Goal: Transaction & Acquisition: Purchase product/service

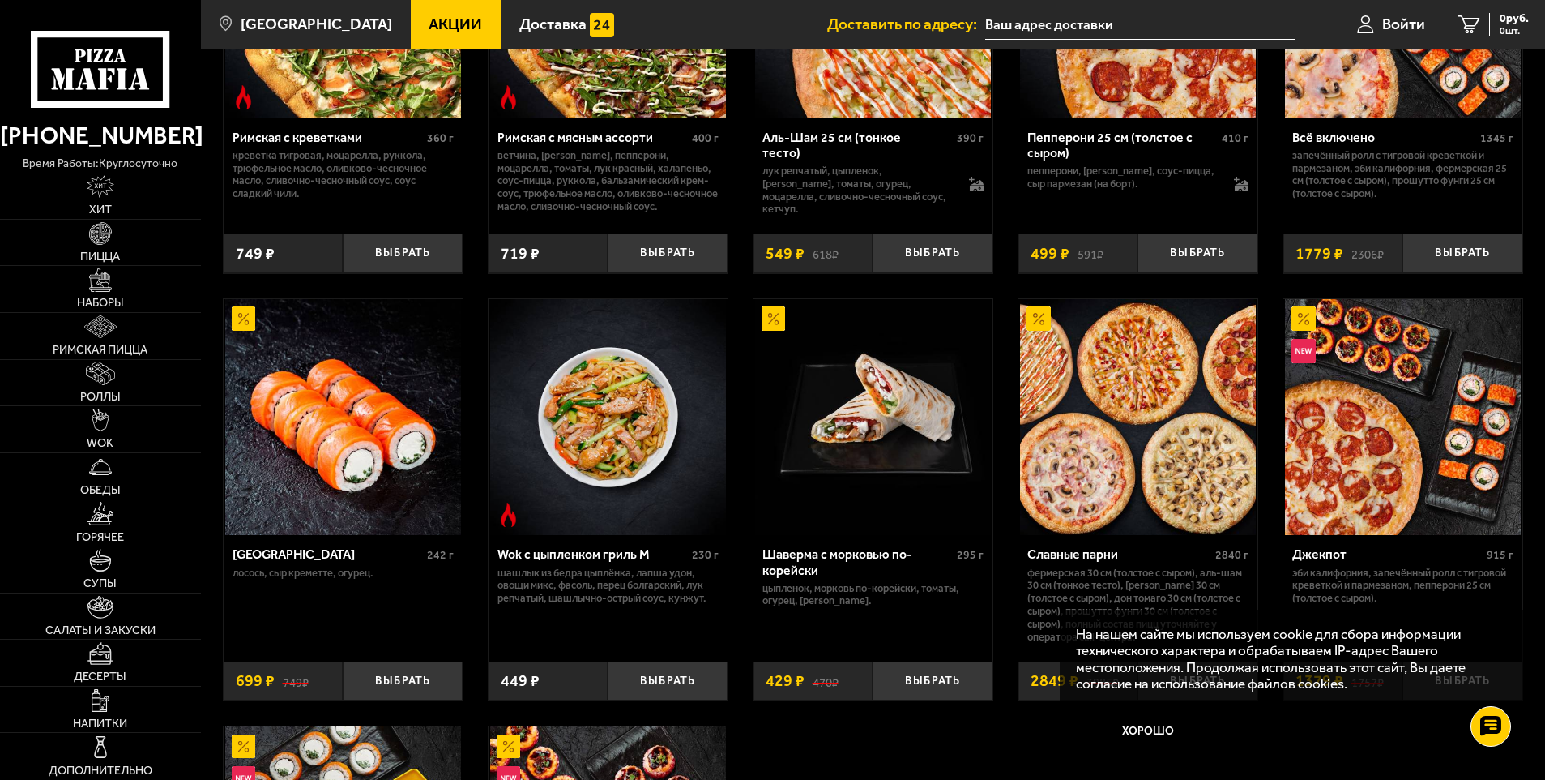
scroll to position [729, 0]
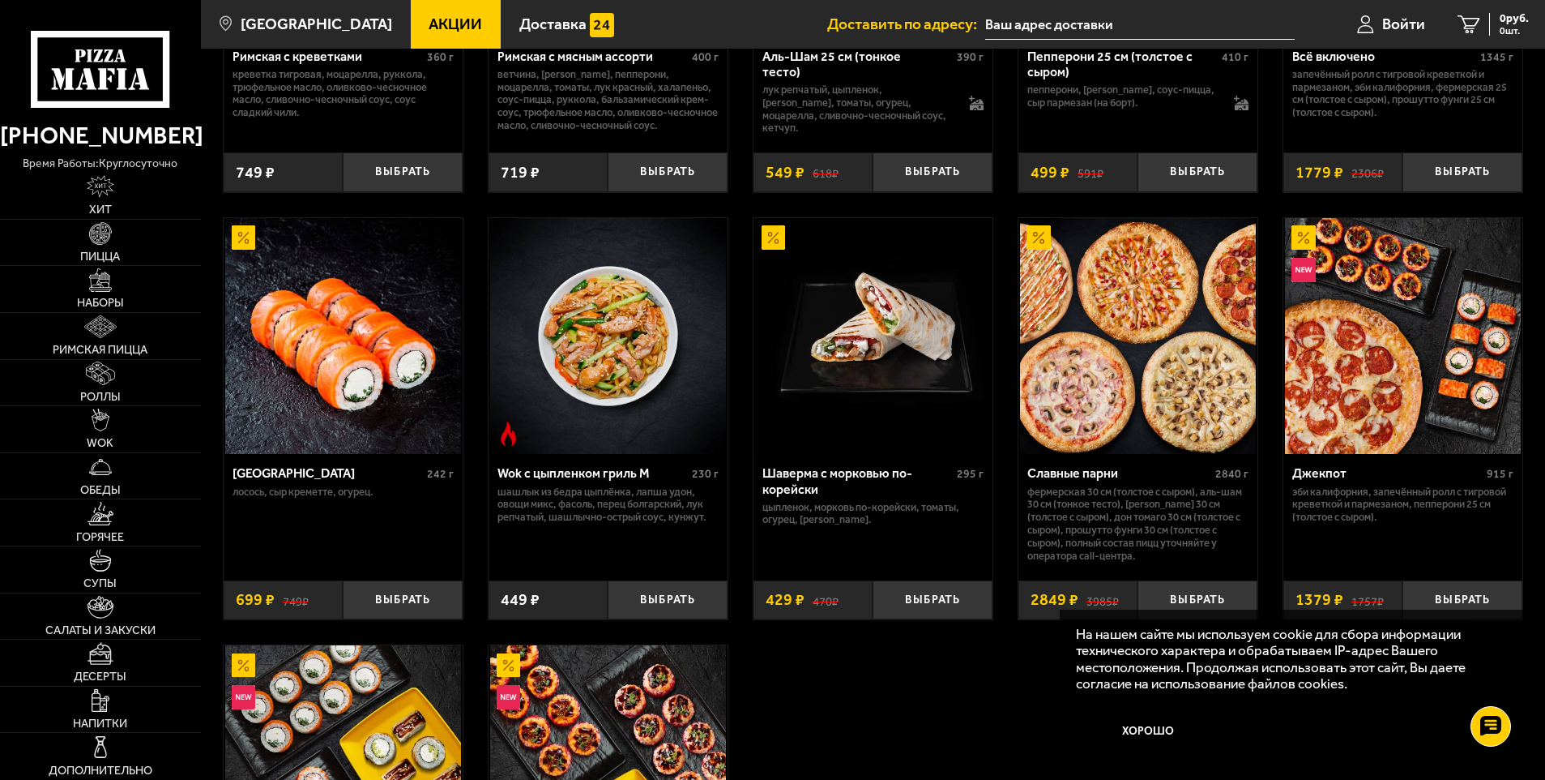
click at [1098, 420] on img at bounding box center [1138, 336] width 236 height 236
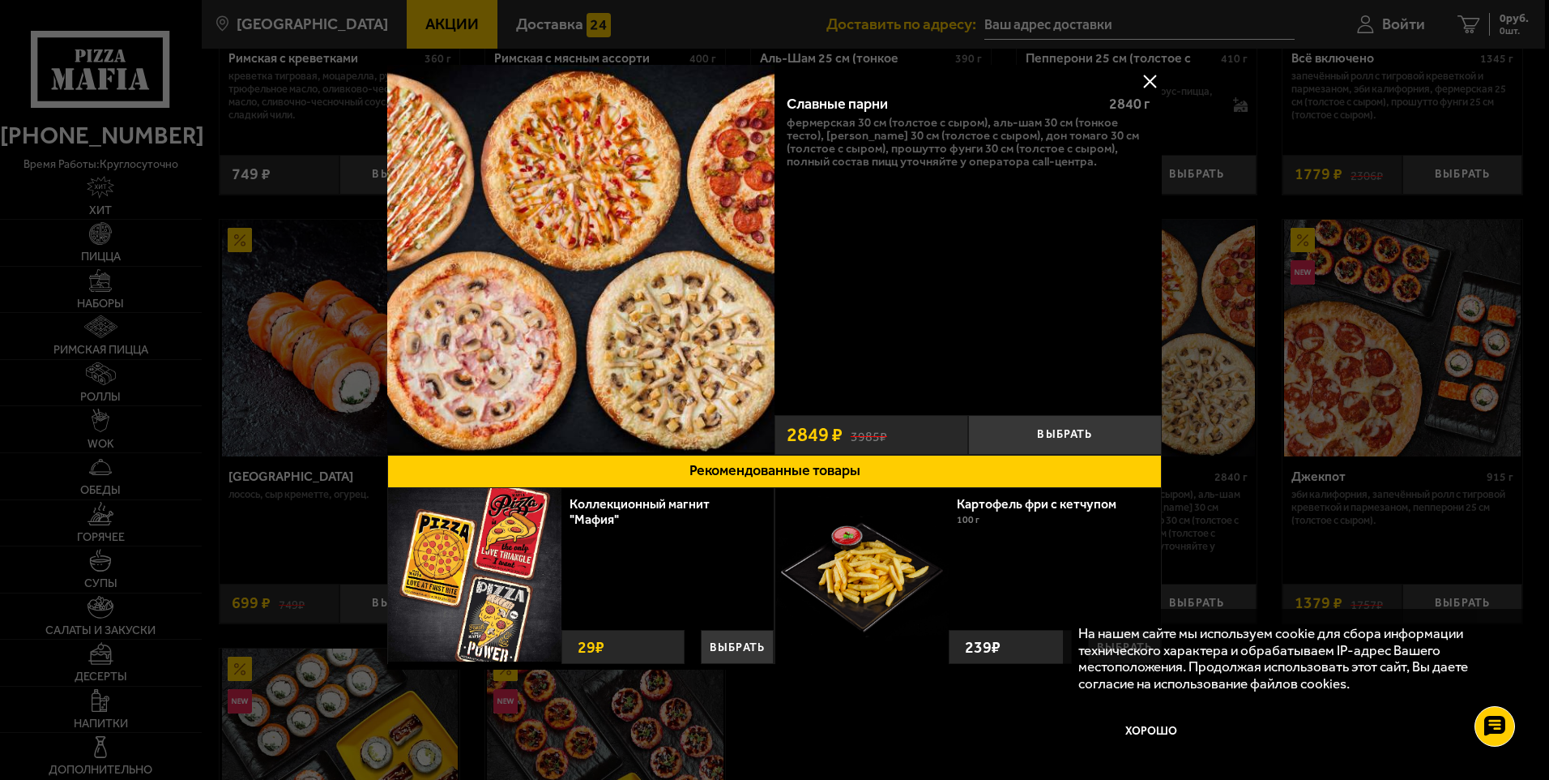
click at [1146, 77] on button at bounding box center [1150, 81] width 24 height 24
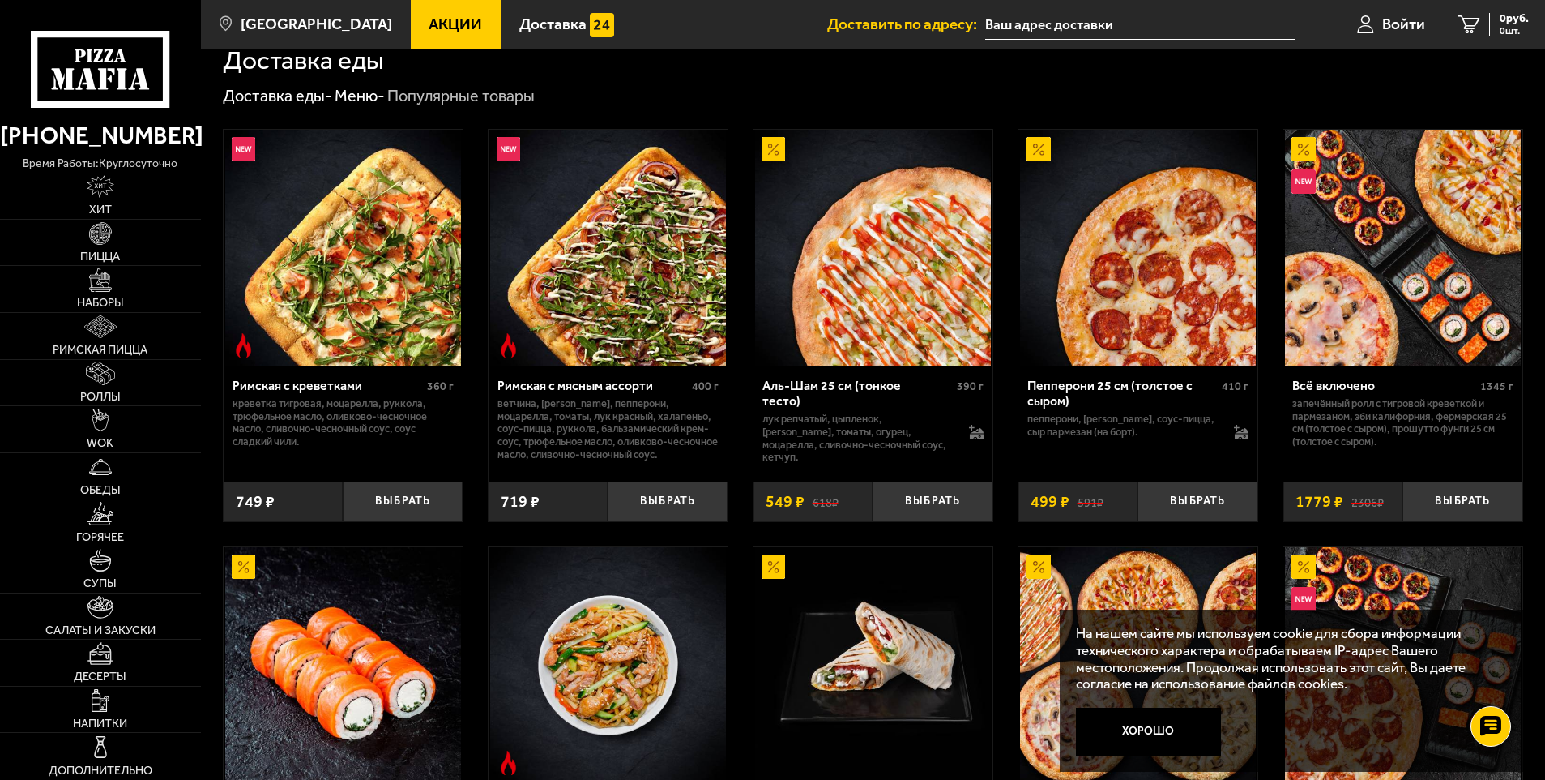
scroll to position [405, 0]
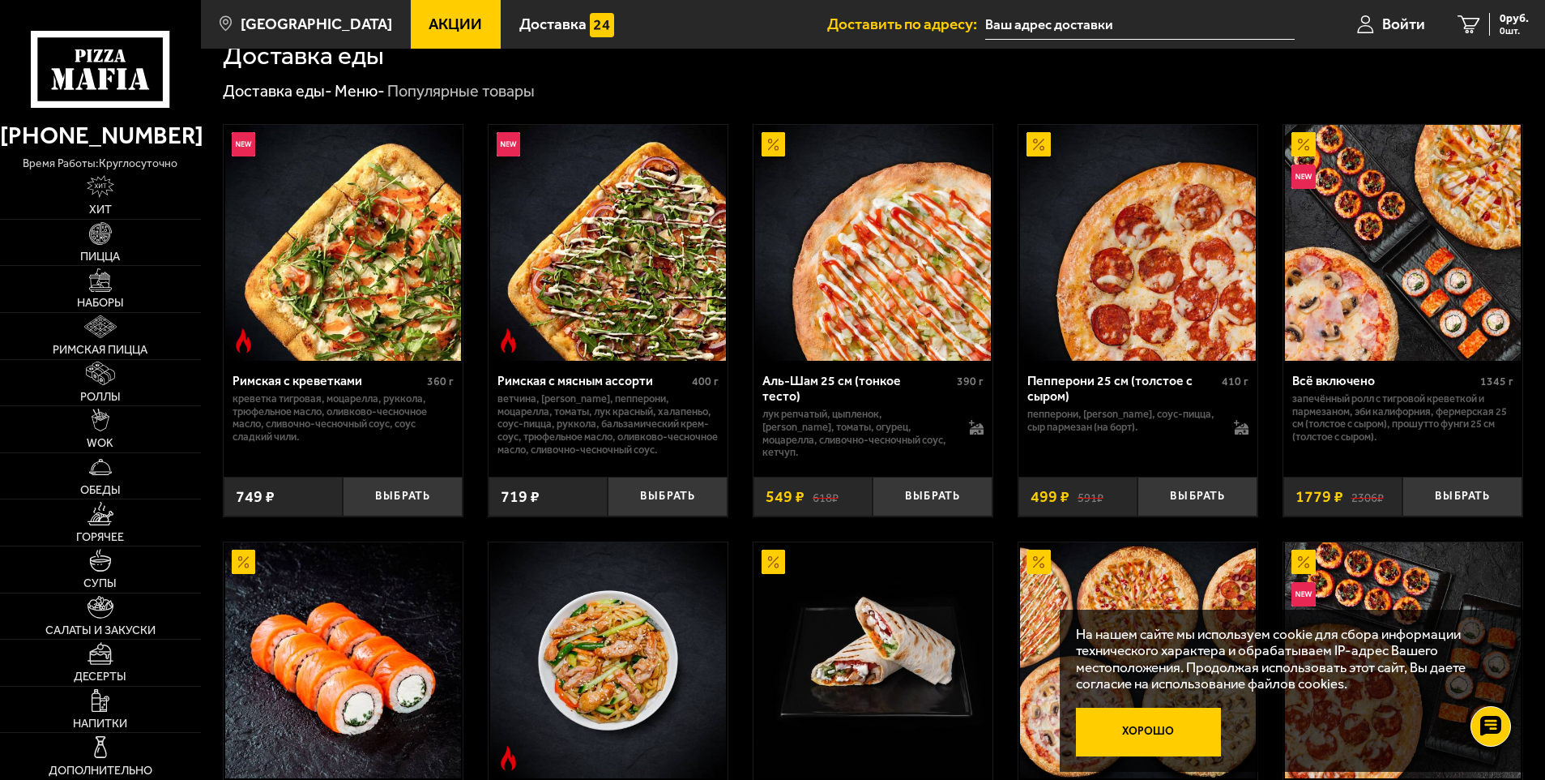
click at [1173, 731] on button "Хорошо" at bounding box center [1148, 731] width 145 height 49
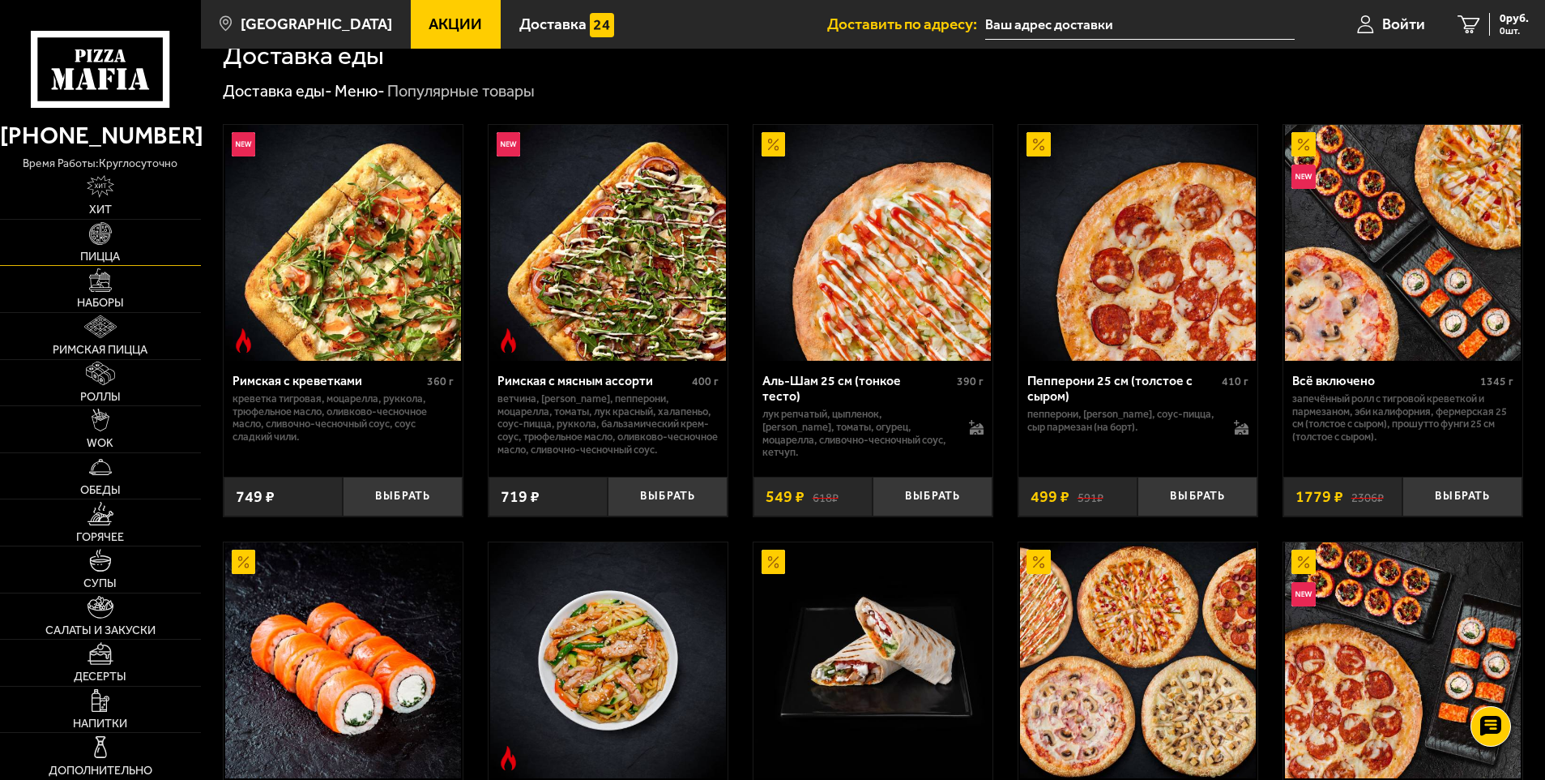
click at [98, 234] on img at bounding box center [100, 233] width 23 height 23
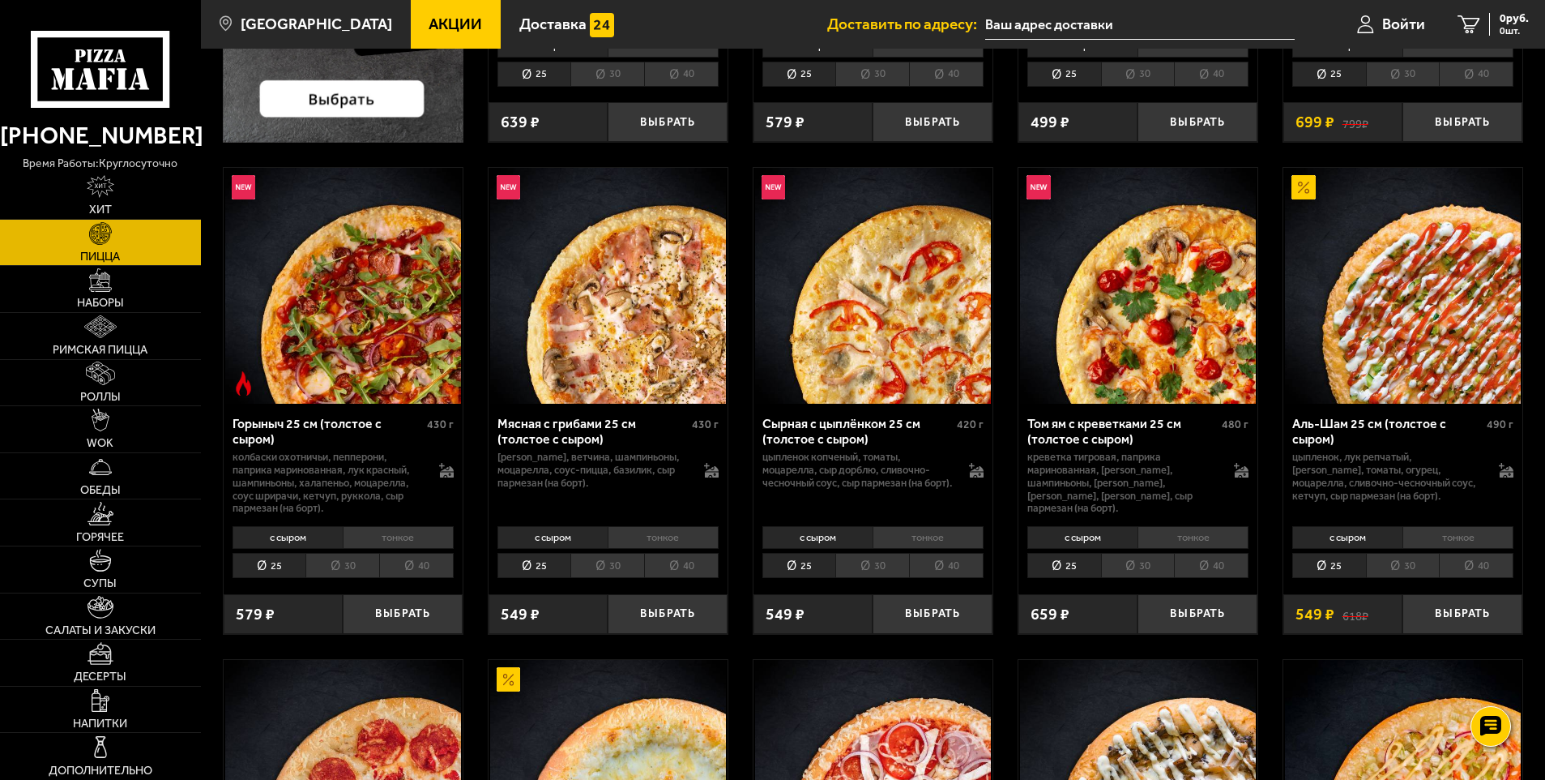
scroll to position [648, 0]
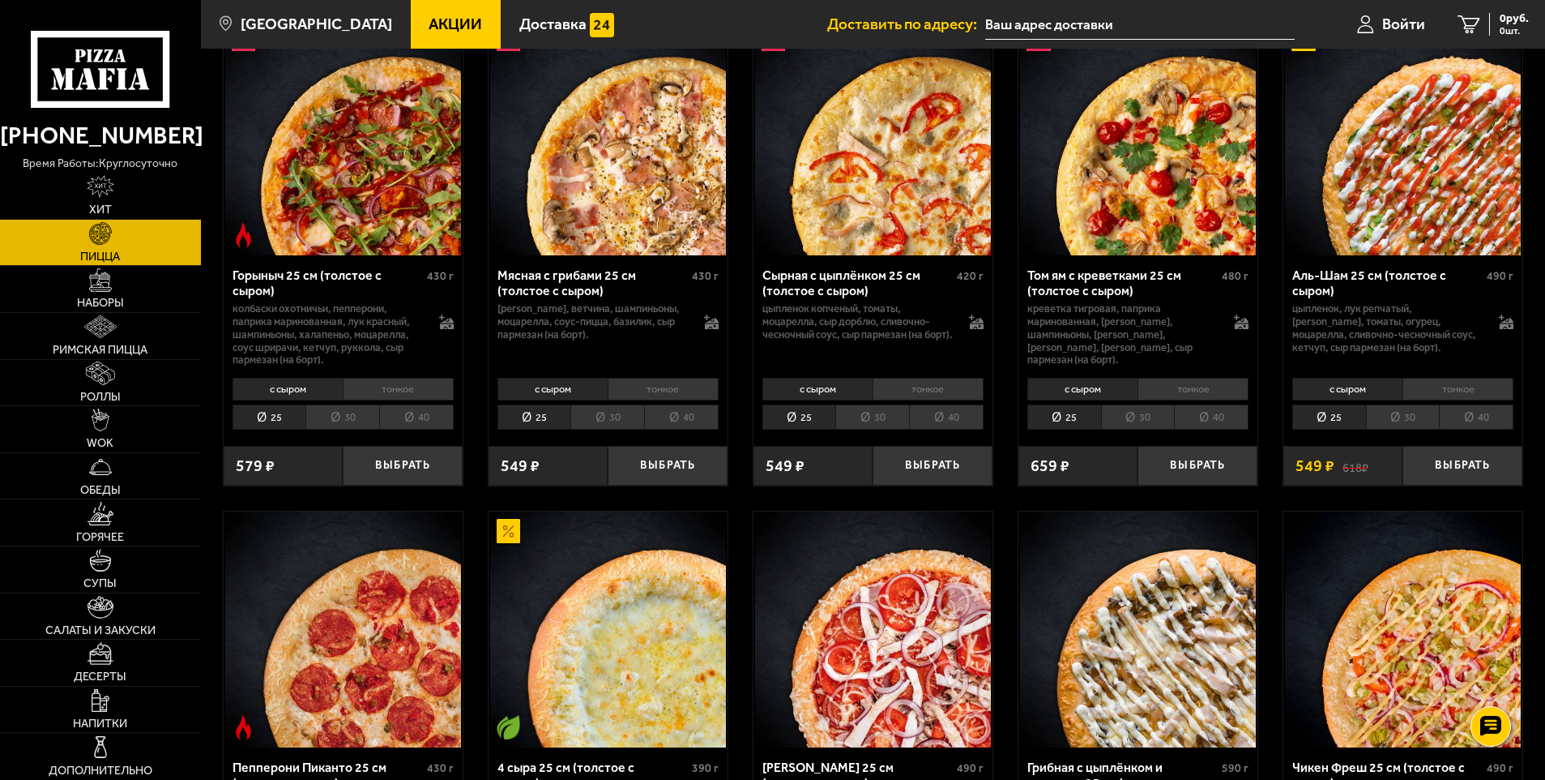
click at [1398, 207] on img at bounding box center [1403, 137] width 236 height 236
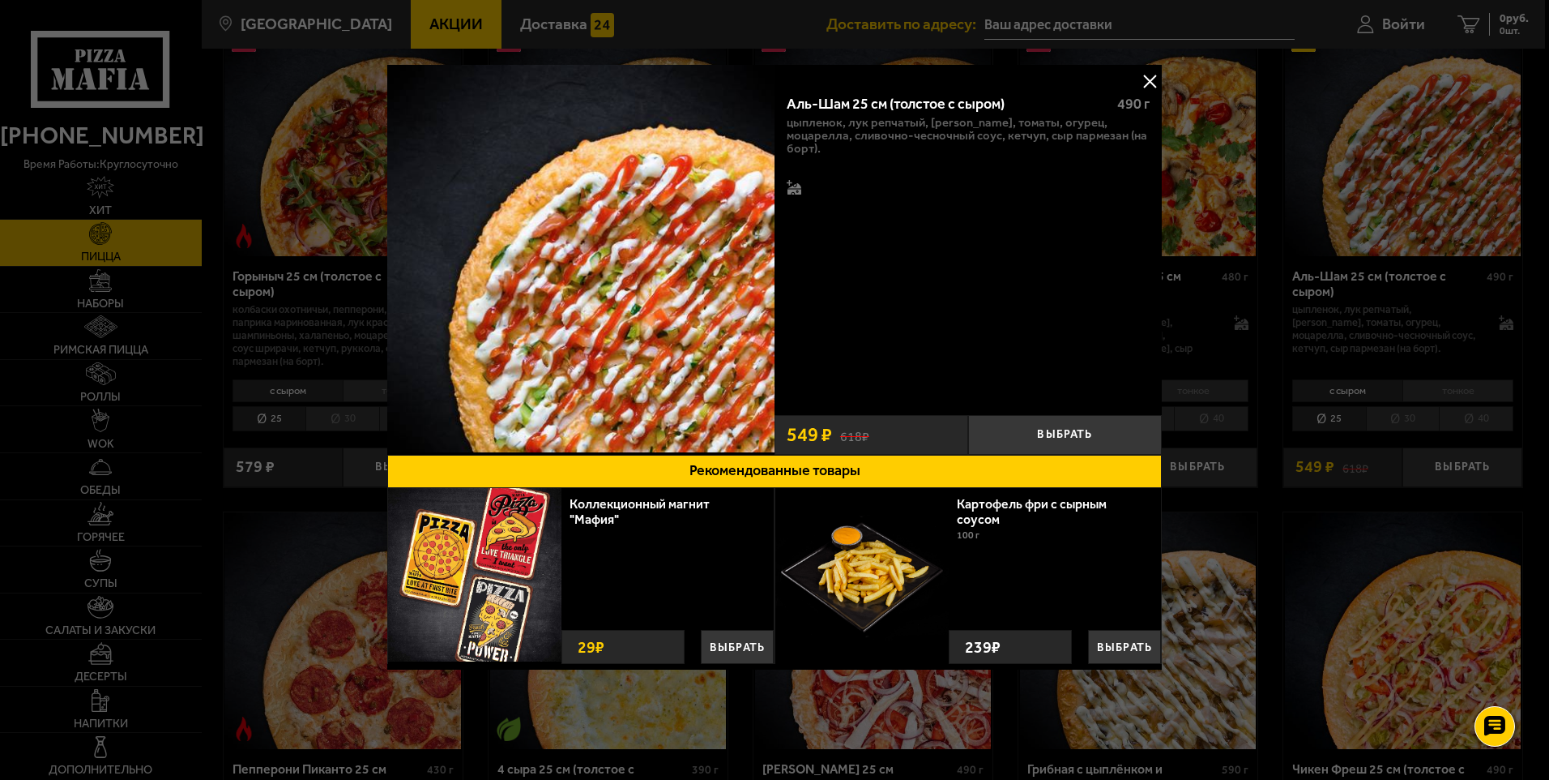
drag, startPoint x: 1145, startPoint y: 76, endPoint x: 1156, endPoint y: 115, distance: 40.5
click at [1147, 76] on button at bounding box center [1150, 81] width 24 height 24
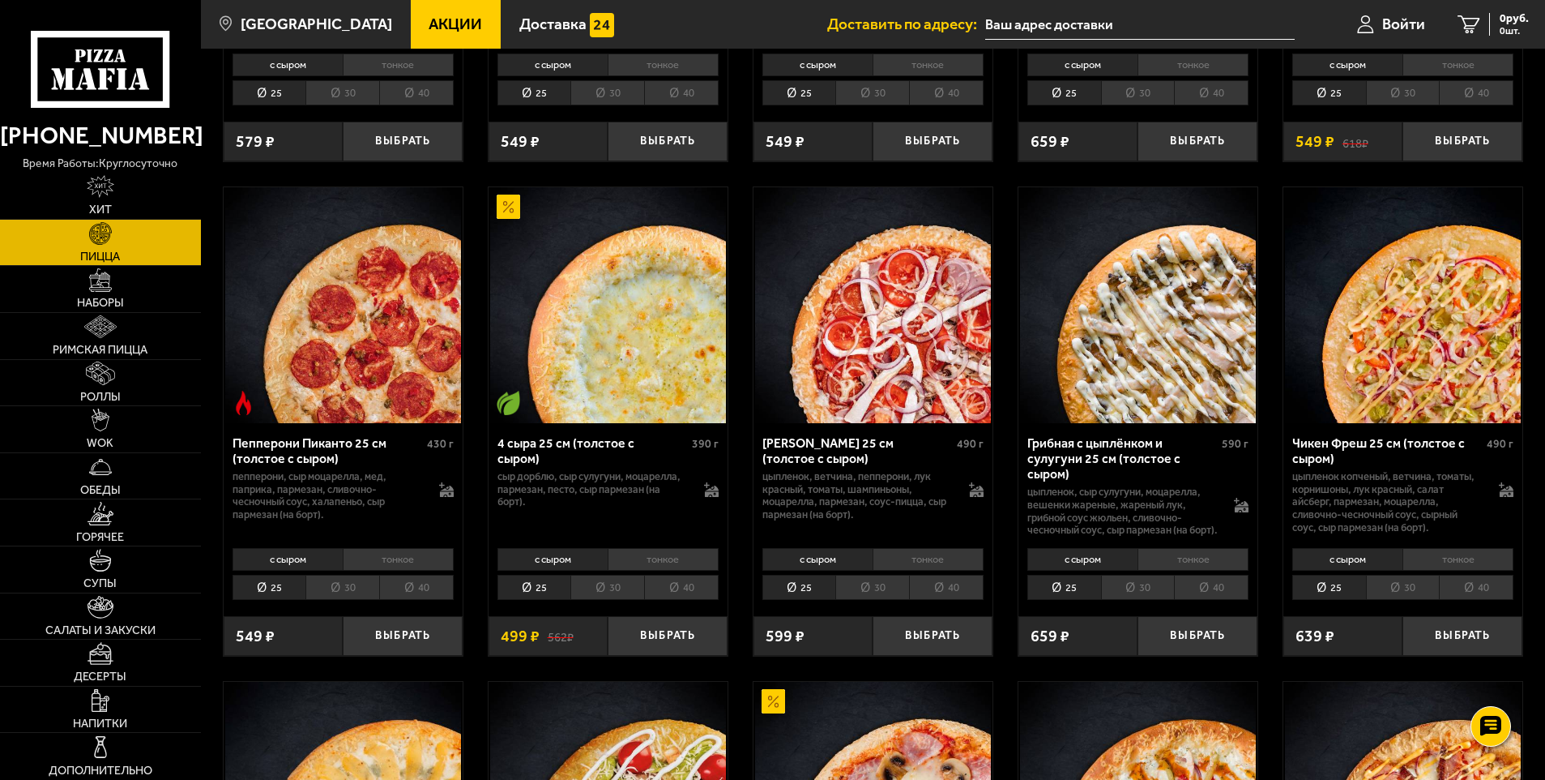
scroll to position [1053, 0]
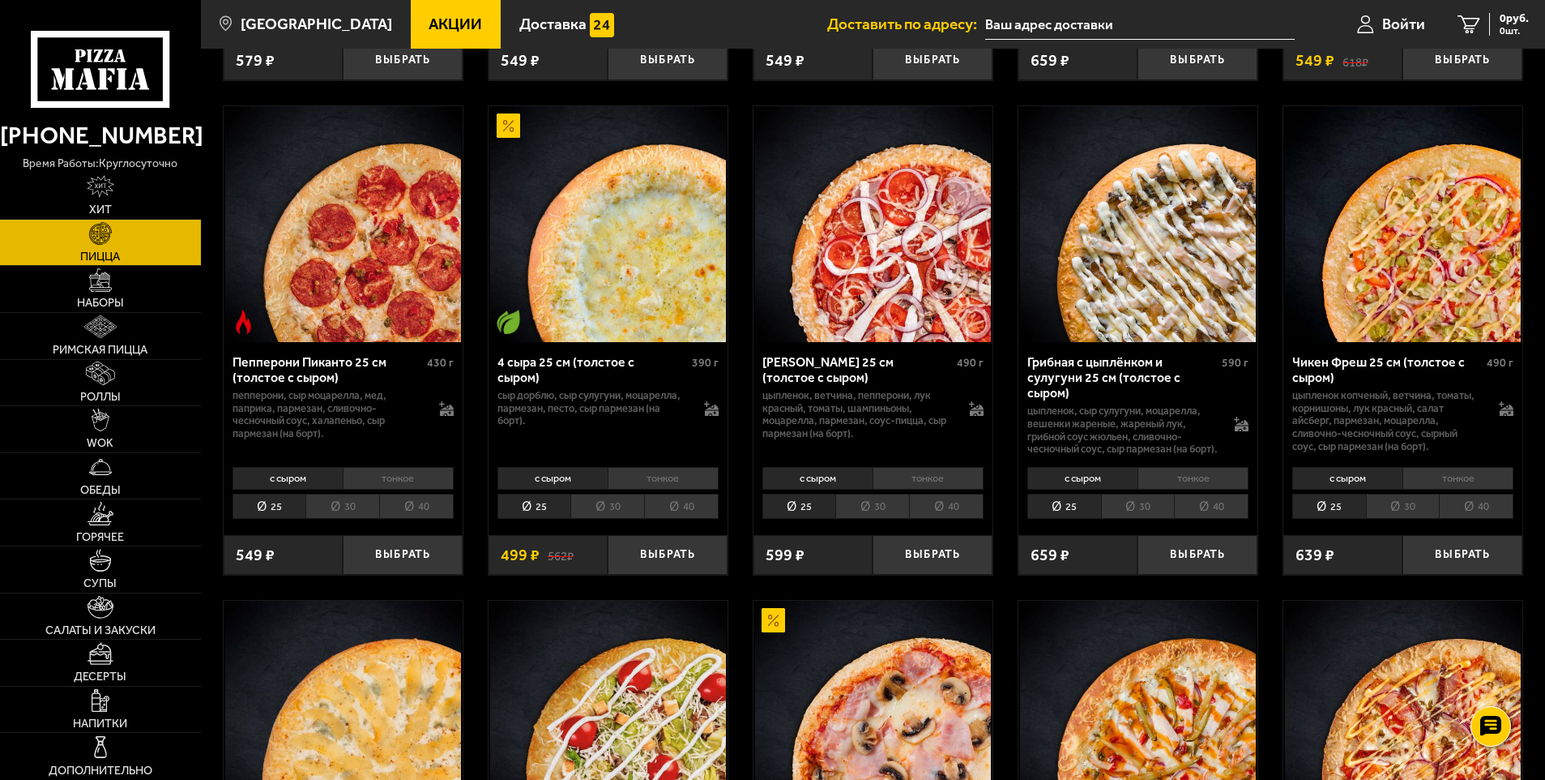
click at [1446, 284] on img at bounding box center [1403, 224] width 236 height 236
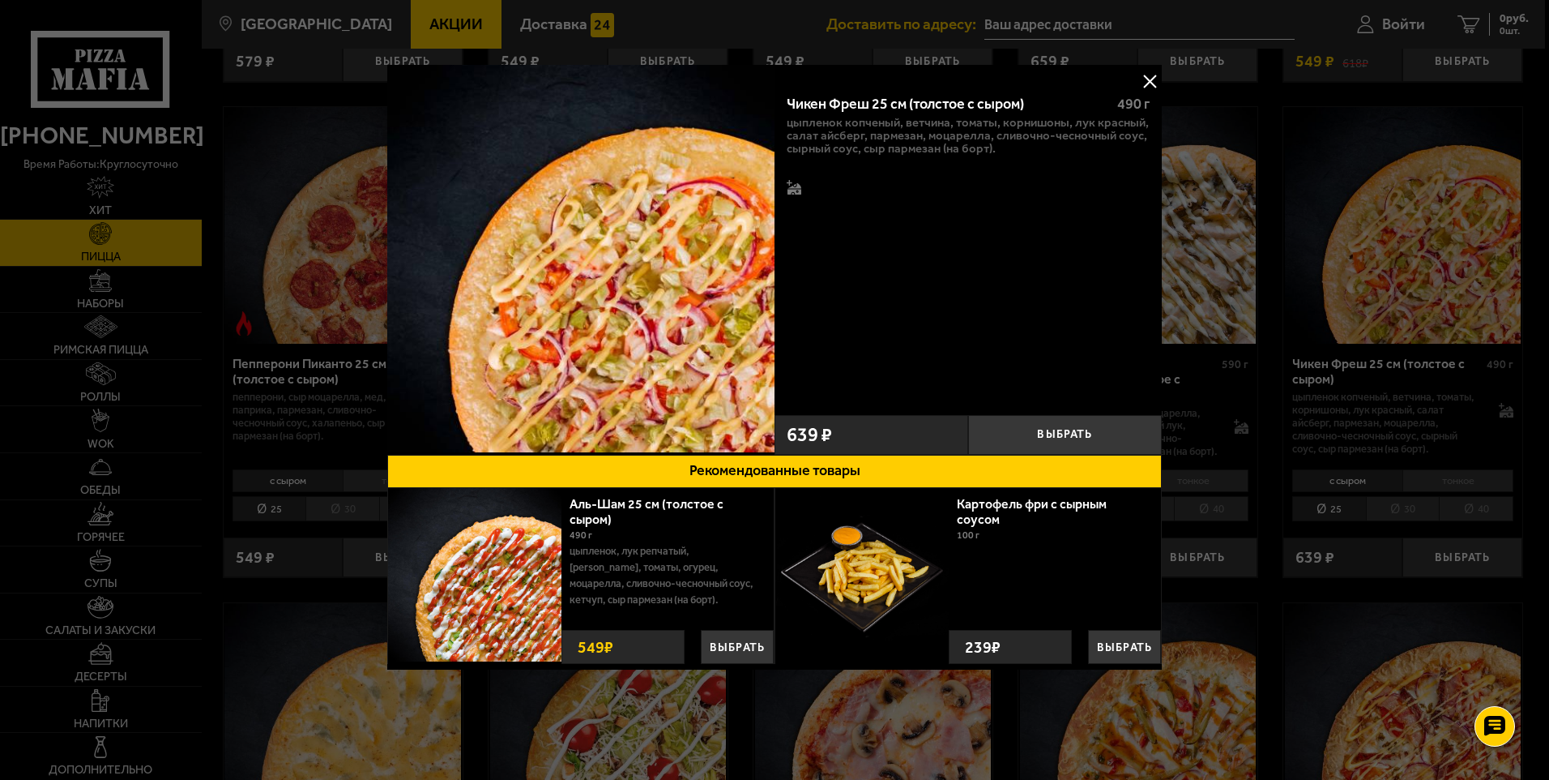
click at [1142, 76] on button at bounding box center [1150, 81] width 24 height 24
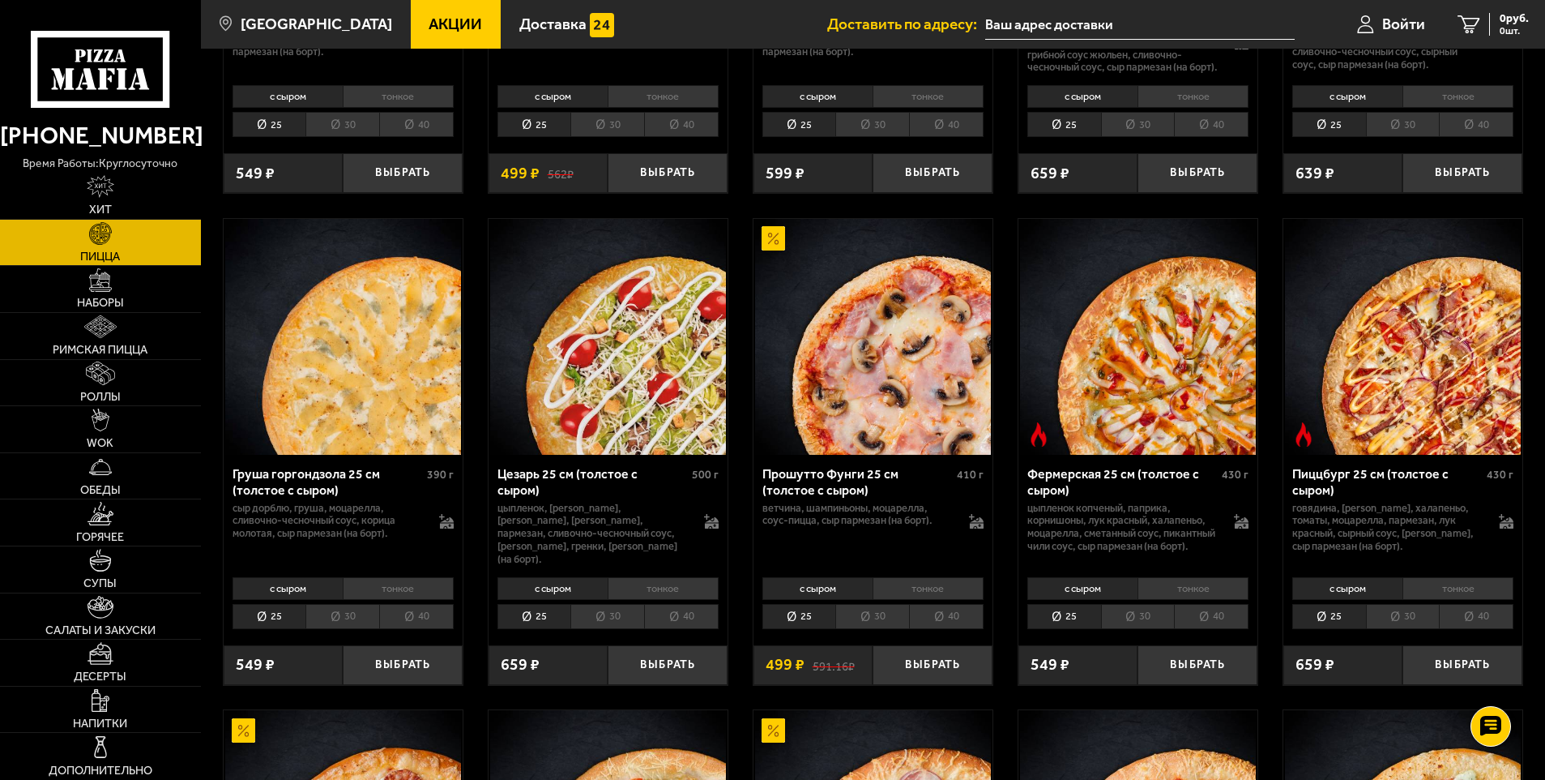
scroll to position [1459, 0]
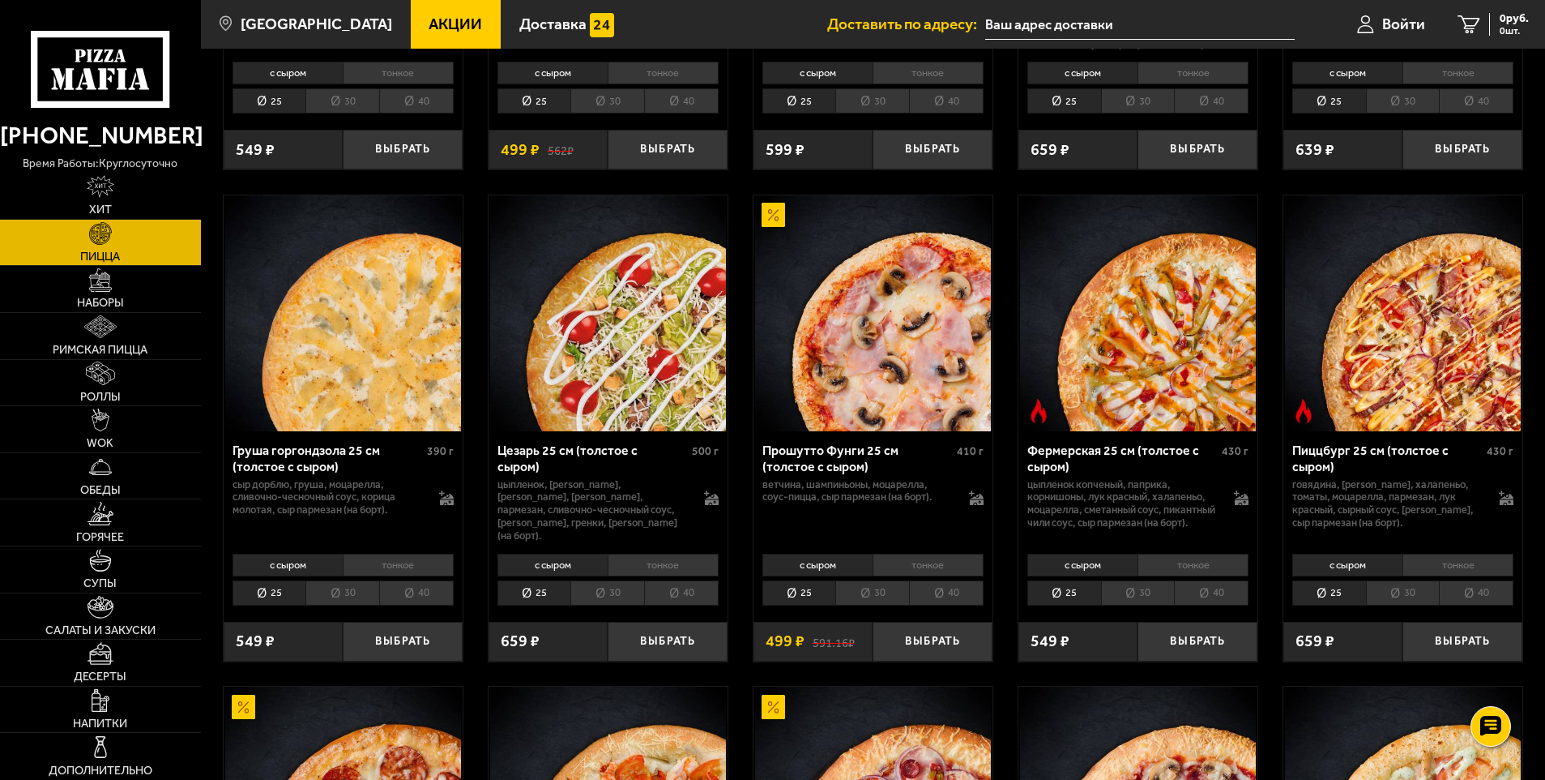
click at [1108, 364] on img at bounding box center [1138, 313] width 236 height 236
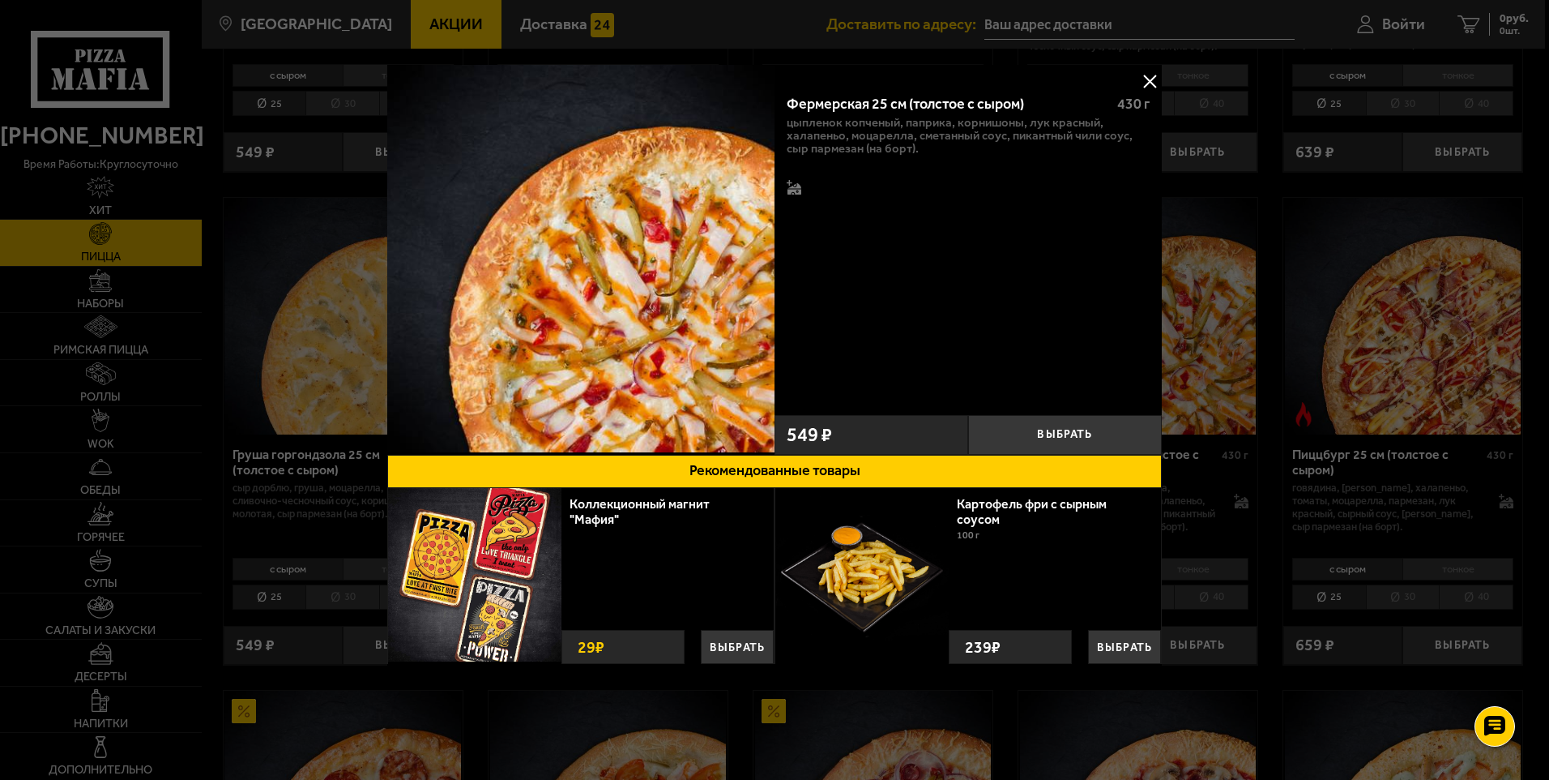
drag, startPoint x: 1150, startPoint y: 75, endPoint x: 1134, endPoint y: 85, distance: 18.9
click at [1149, 75] on button at bounding box center [1150, 81] width 24 height 24
